Goal: Check status: Check status

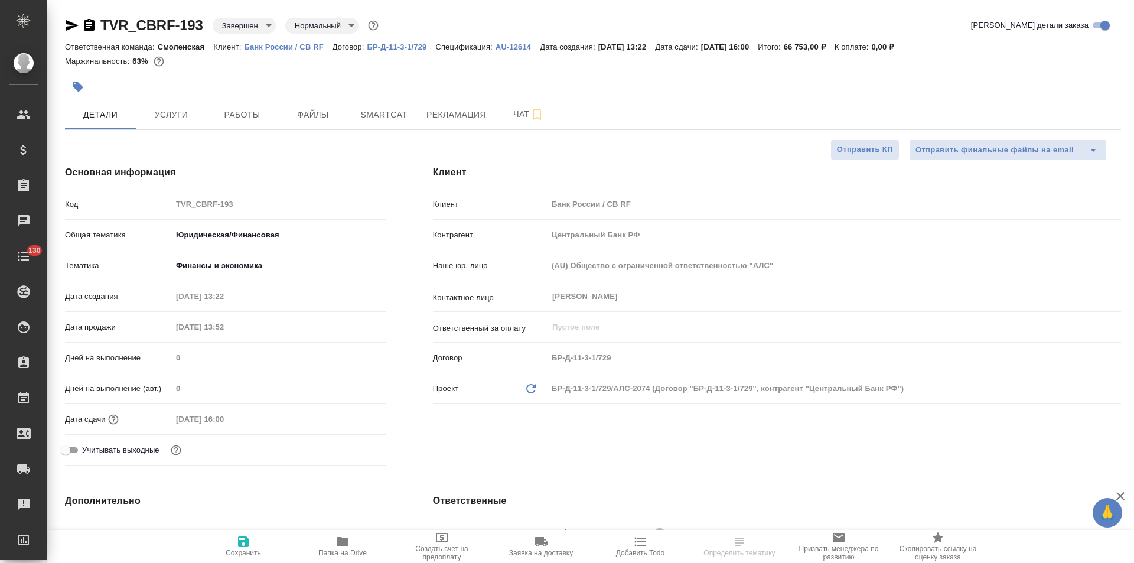
select select "RU"
type input "Хрусталёва Дарья"
click at [308, 50] on p "Банк России / CB RF" at bounding box center [288, 47] width 88 height 9
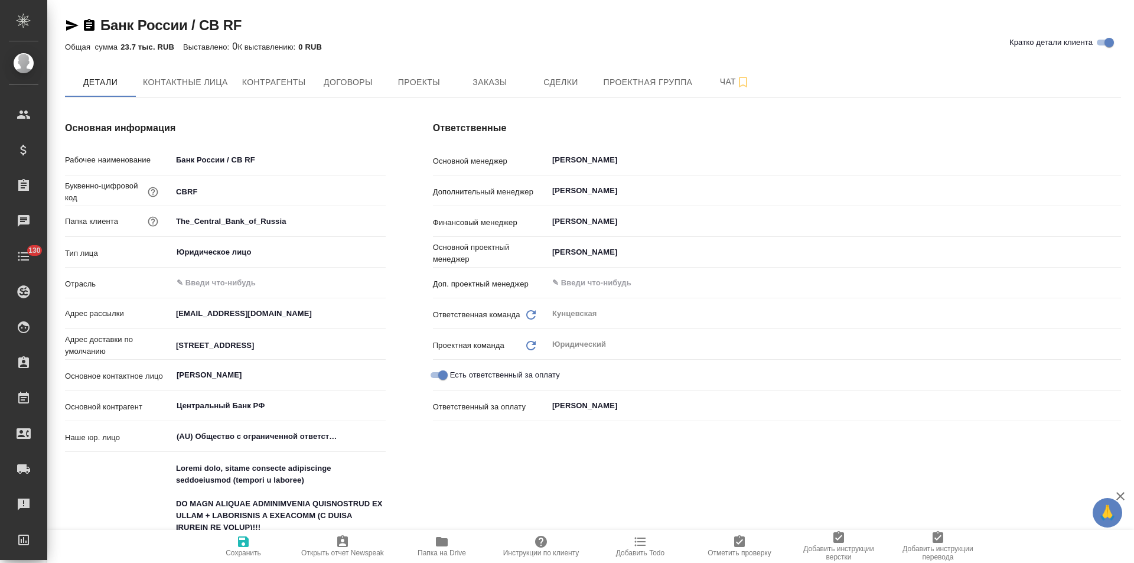
type textarea "x"
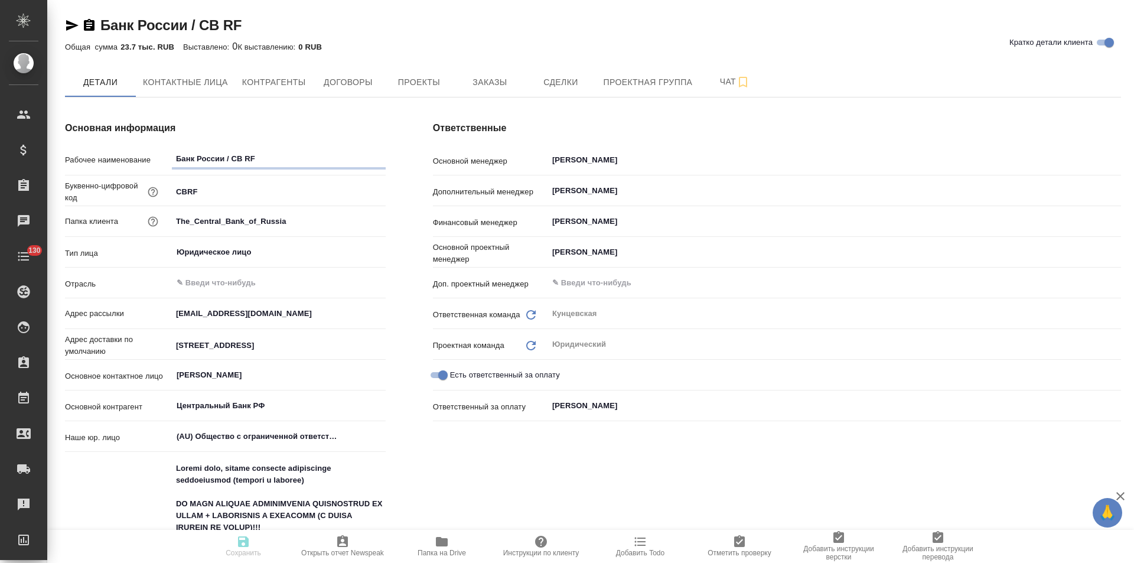
type textarea "x"
click at [499, 83] on span "Заказы" at bounding box center [489, 82] width 57 height 15
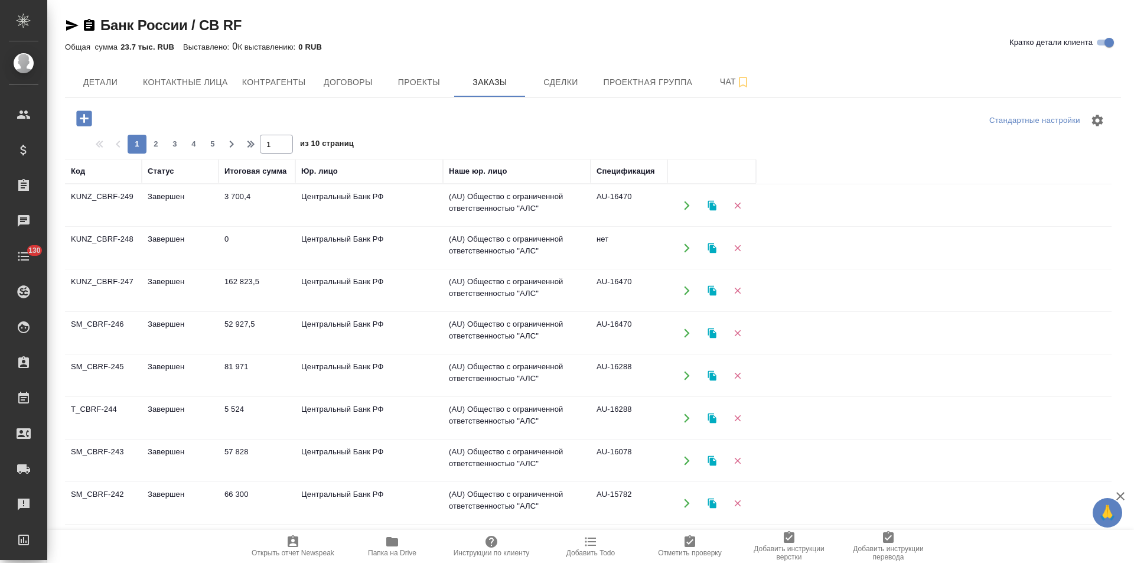
click at [588, 202] on td "(AU) Общество с ограниченной ответственностью "АЛС"" at bounding box center [517, 205] width 148 height 41
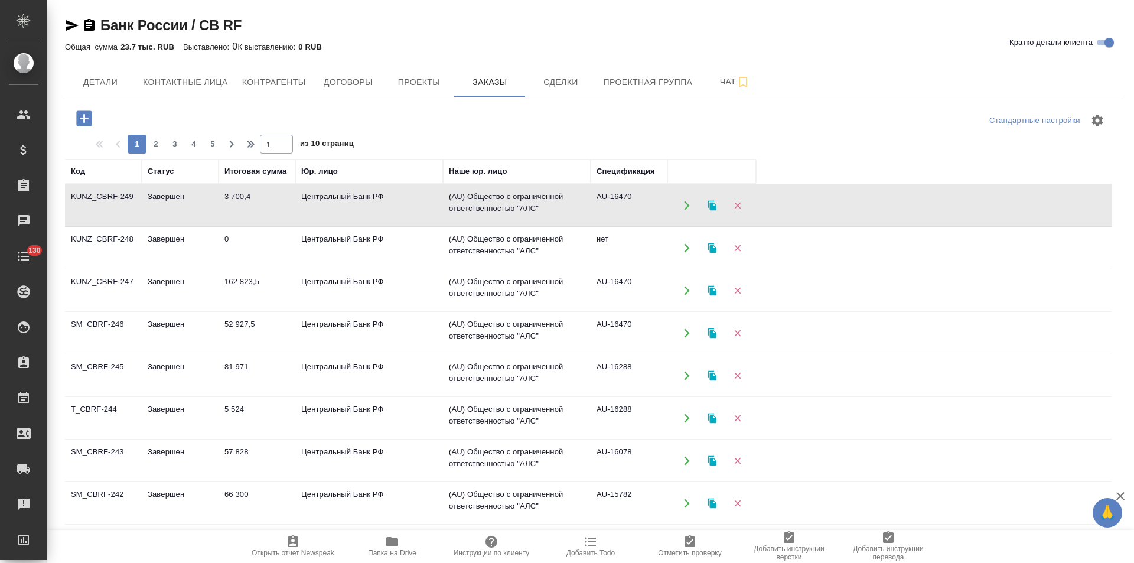
click at [588, 202] on td "(AU) Общество с ограниченной ответственностью "АЛС"" at bounding box center [517, 205] width 148 height 41
click at [632, 258] on td "нет" at bounding box center [629, 247] width 77 height 41
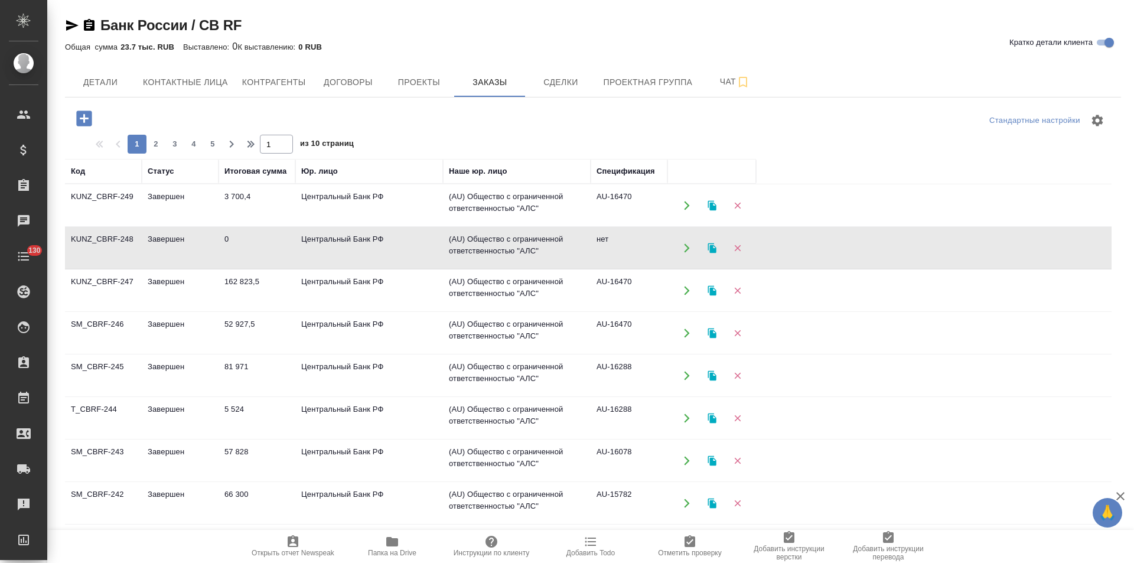
click at [632, 258] on td "нет" at bounding box center [629, 247] width 77 height 41
click at [629, 291] on td "AU-16470" at bounding box center [629, 290] width 77 height 41
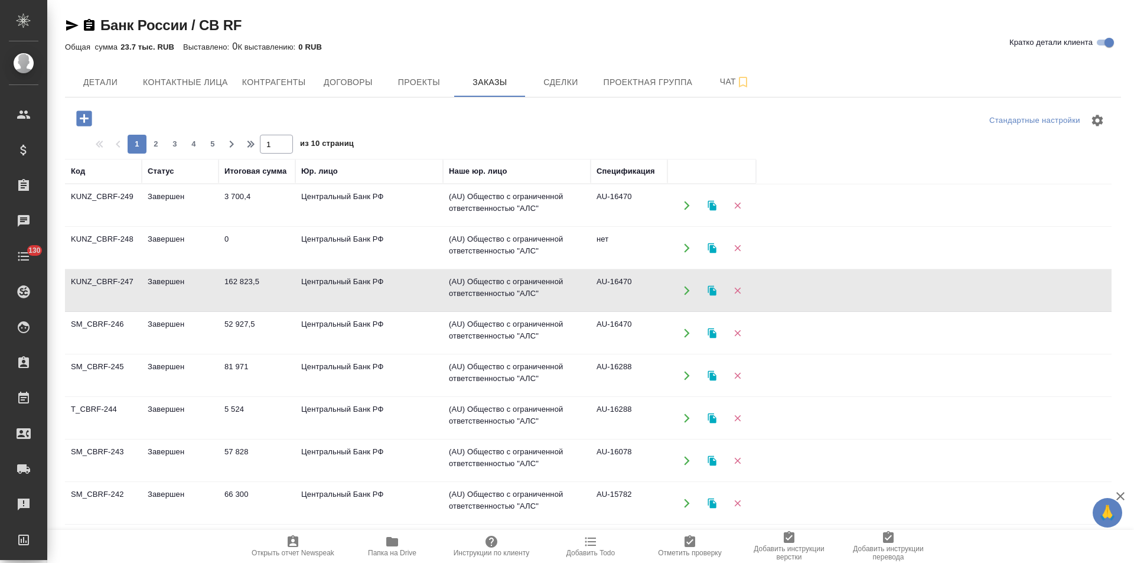
click at [629, 291] on td "AU-16470" at bounding box center [629, 290] width 77 height 41
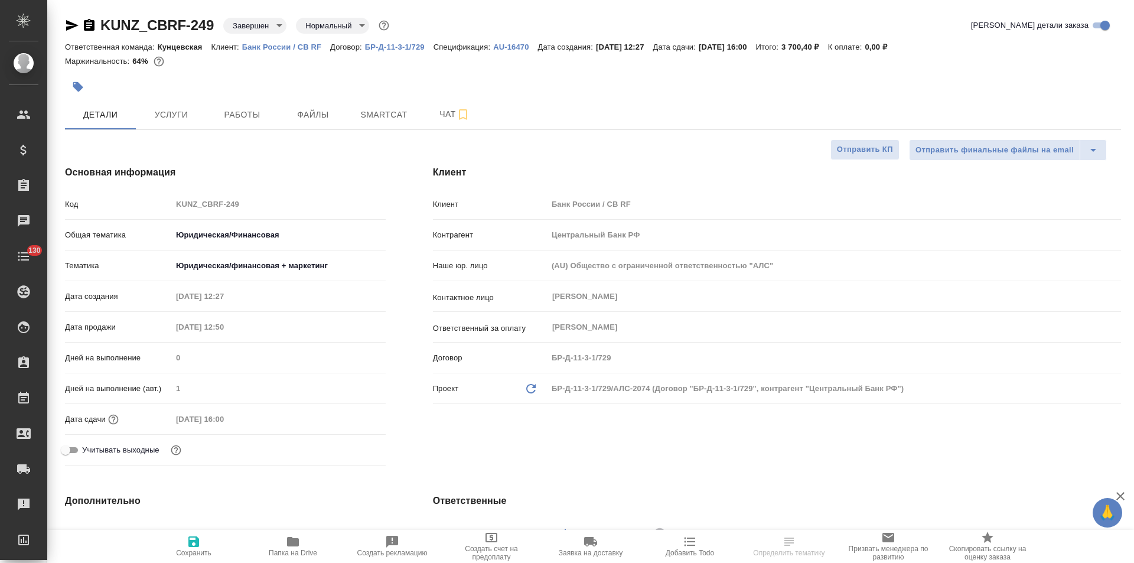
select select "RU"
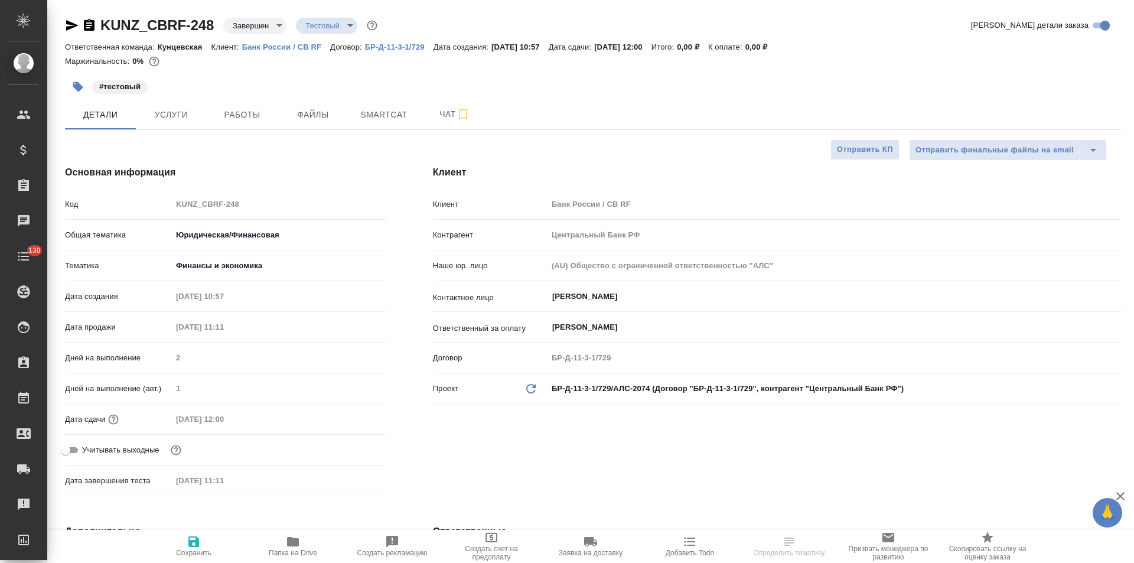
select select "RU"
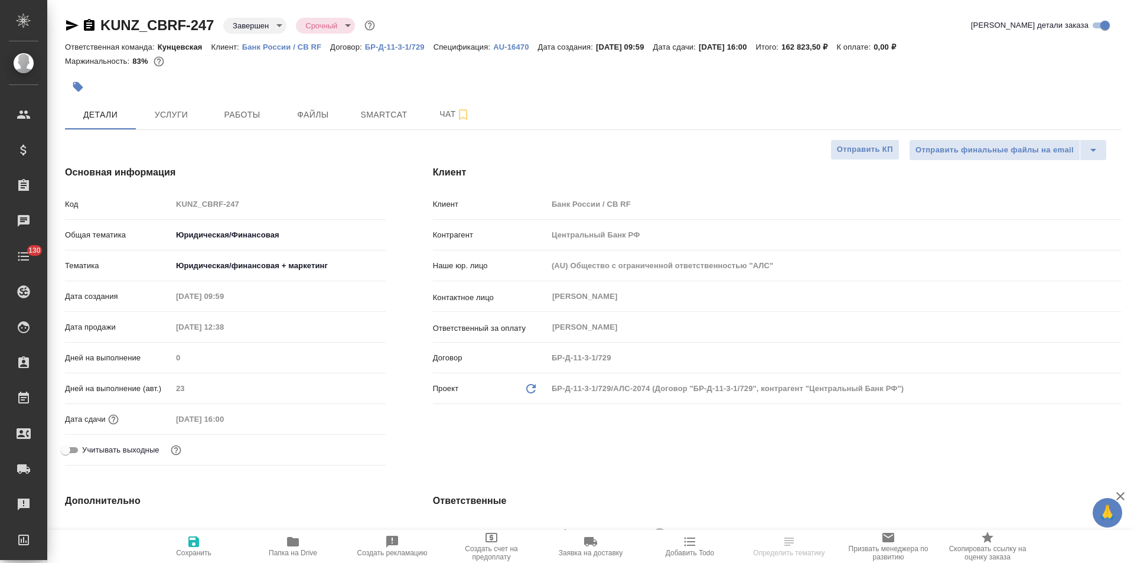
select select "RU"
